Goal: Find specific page/section: Find specific page/section

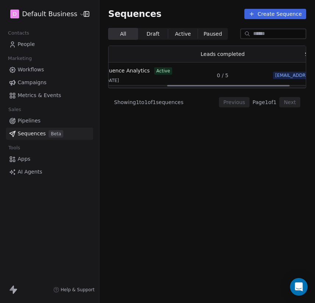
scroll to position [0, 120]
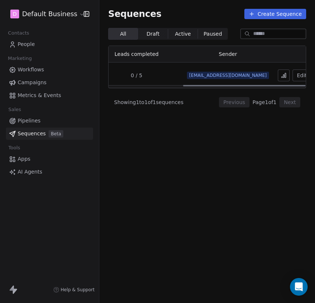
click at [281, 76] on icon at bounding box center [284, 76] width 6 height 6
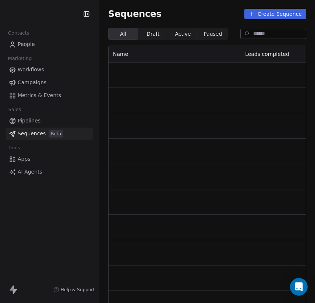
click at [315, 124] on div "Name Leads completed Sender Actions" at bounding box center [207, 181] width 216 height 271
click at [52, 137] on span "Beta" at bounding box center [56, 133] width 15 height 7
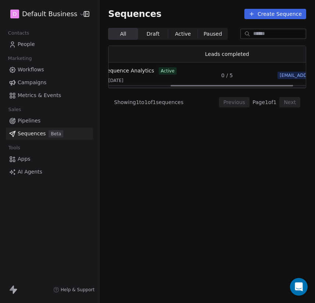
scroll to position [0, 120]
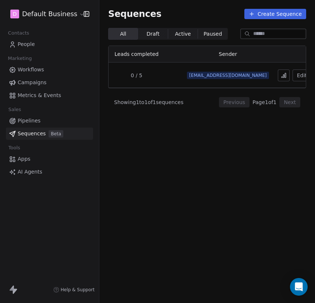
click at [48, 22] on div "D Default Business" at bounding box center [49, 14] width 99 height 28
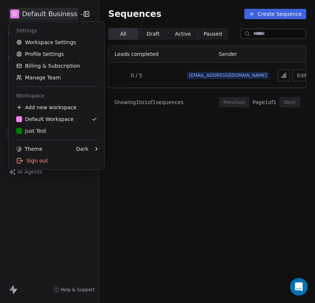
click at [48, 17] on html "D Default Business Contacts People Marketing Workflows Campaigns Metrics & Even…" at bounding box center [157, 151] width 315 height 303
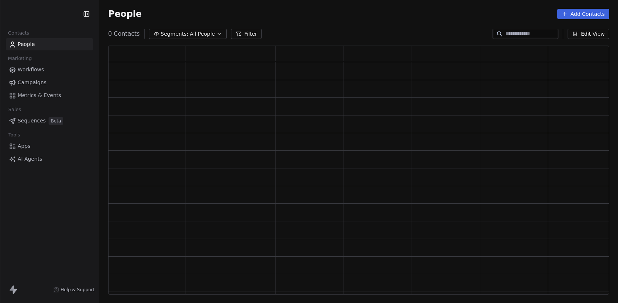
scroll to position [249, 501]
